Goal: Find specific page/section: Find specific page/section

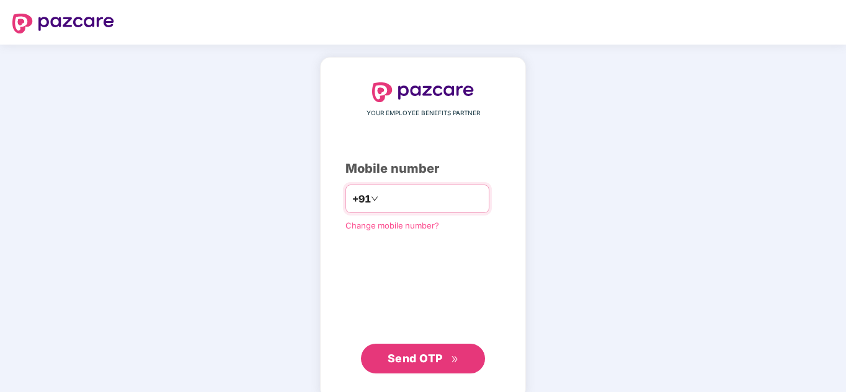
click at [391, 196] on input "number" at bounding box center [432, 199] width 102 height 20
type input "**********"
click at [436, 365] on span "Send OTP" at bounding box center [422, 358] width 71 height 17
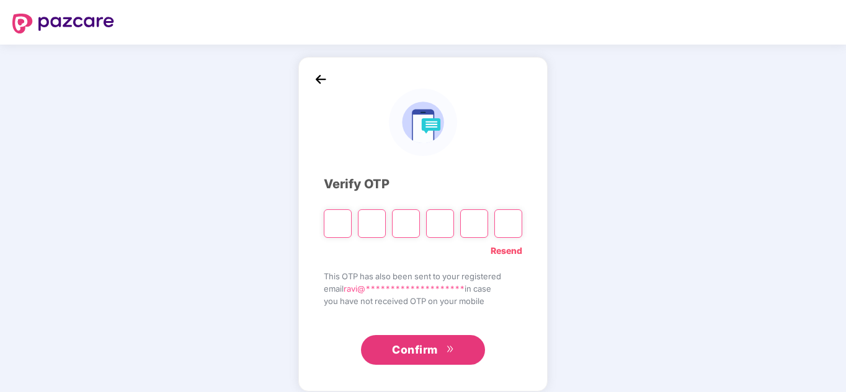
type input "*"
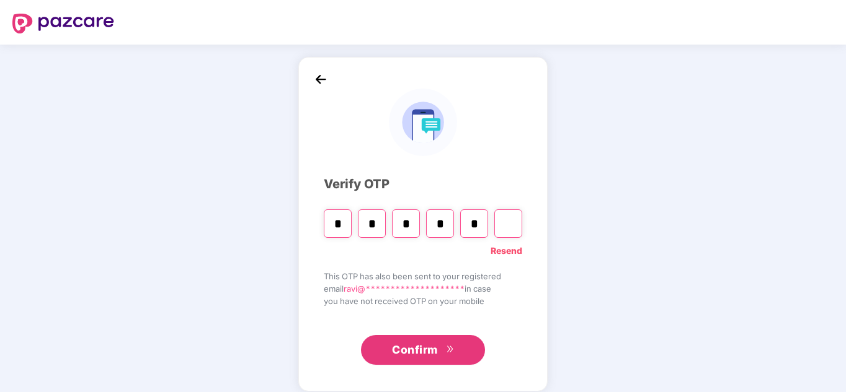
type input "*"
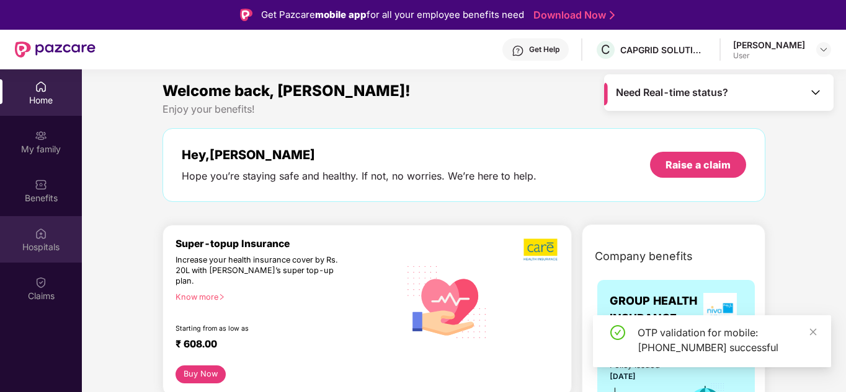
click at [57, 236] on div "Hospitals" at bounding box center [41, 239] width 82 height 46
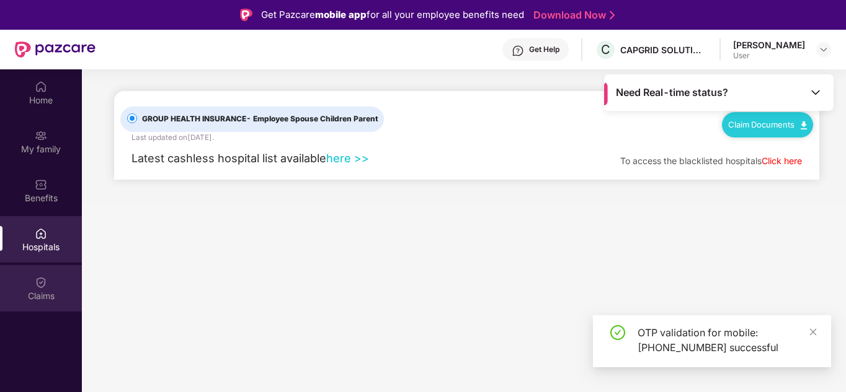
click at [18, 292] on div "Claims" at bounding box center [41, 296] width 82 height 12
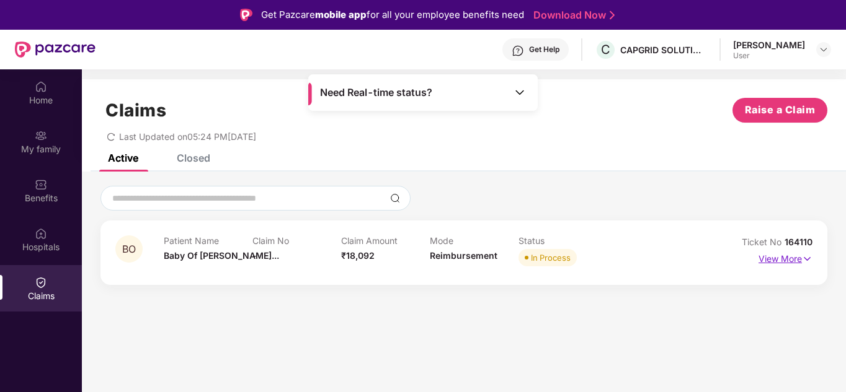
click at [774, 257] on p "View More" at bounding box center [785, 257] width 54 height 17
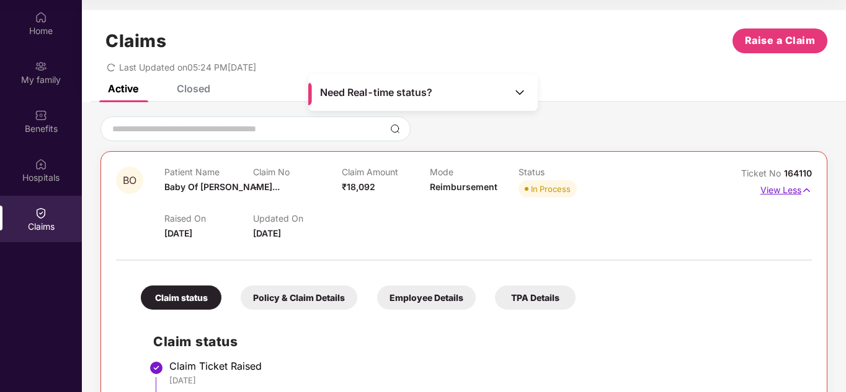
click at [778, 188] on p "View Less" at bounding box center [785, 188] width 51 height 17
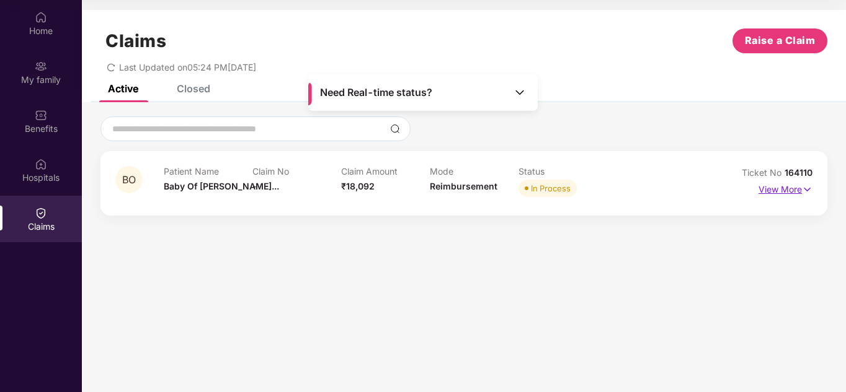
click at [778, 188] on p "View More" at bounding box center [785, 188] width 54 height 17
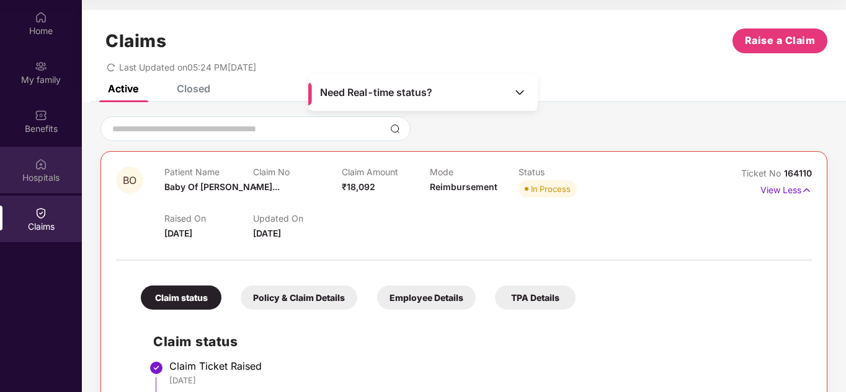
click at [48, 176] on div "Hospitals" at bounding box center [41, 178] width 82 height 12
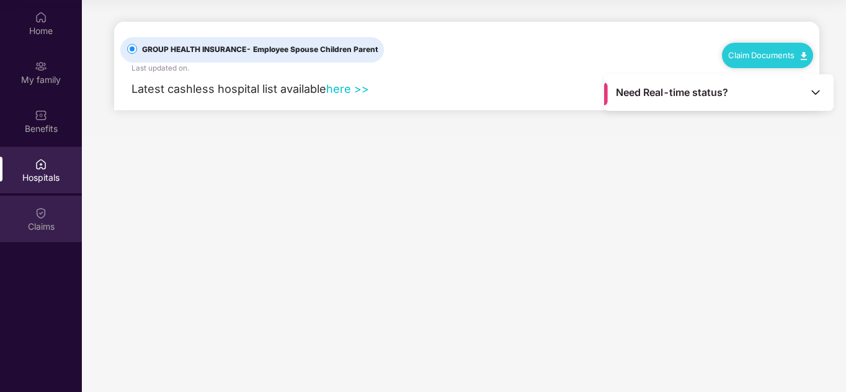
click at [42, 207] on img at bounding box center [41, 213] width 12 height 12
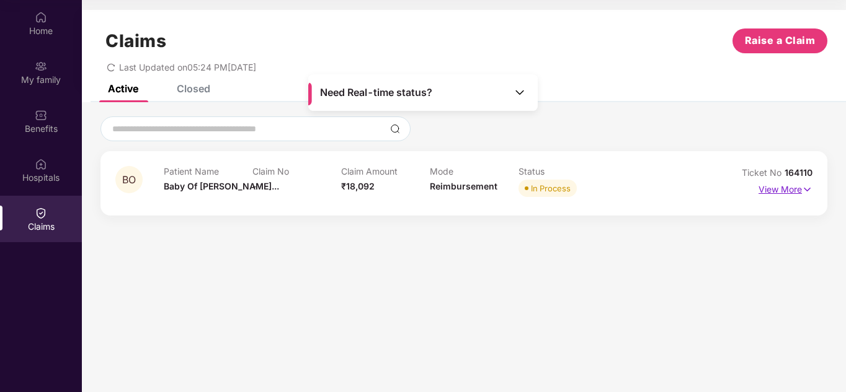
click at [768, 185] on p "View More" at bounding box center [785, 188] width 54 height 17
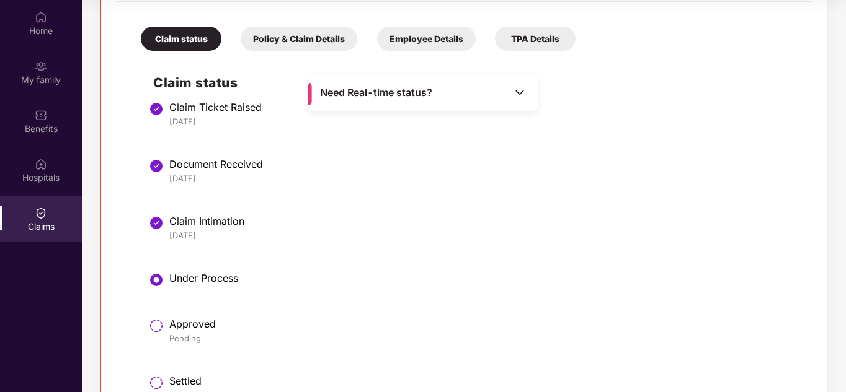
scroll to position [304, 0]
